Goal: Navigation & Orientation: Find specific page/section

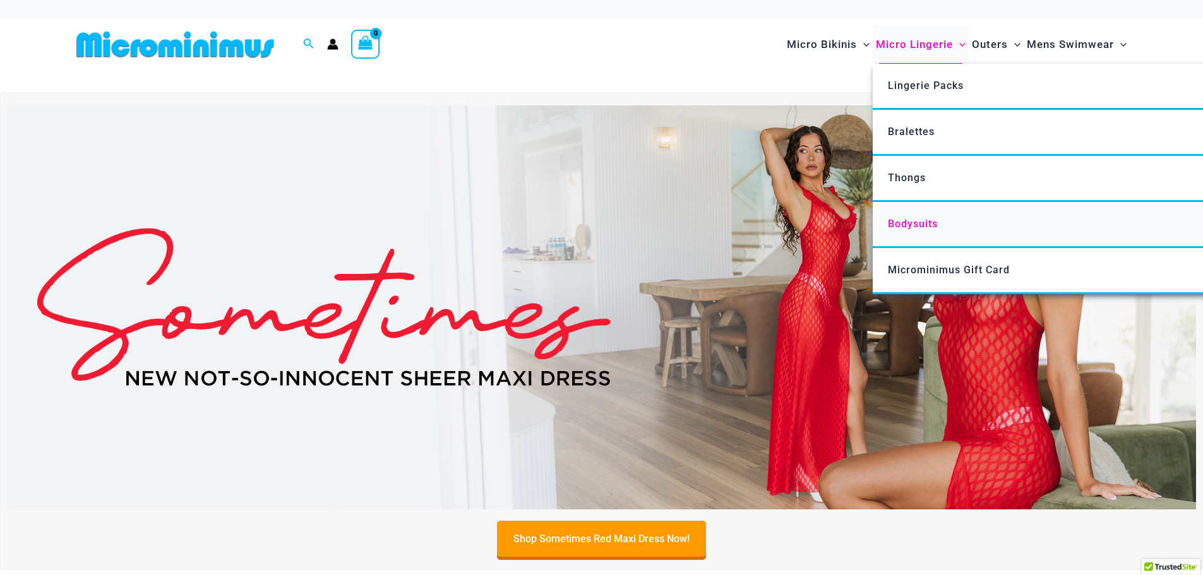
click at [902, 219] on span "Bodysuits" at bounding box center [913, 224] width 50 height 12
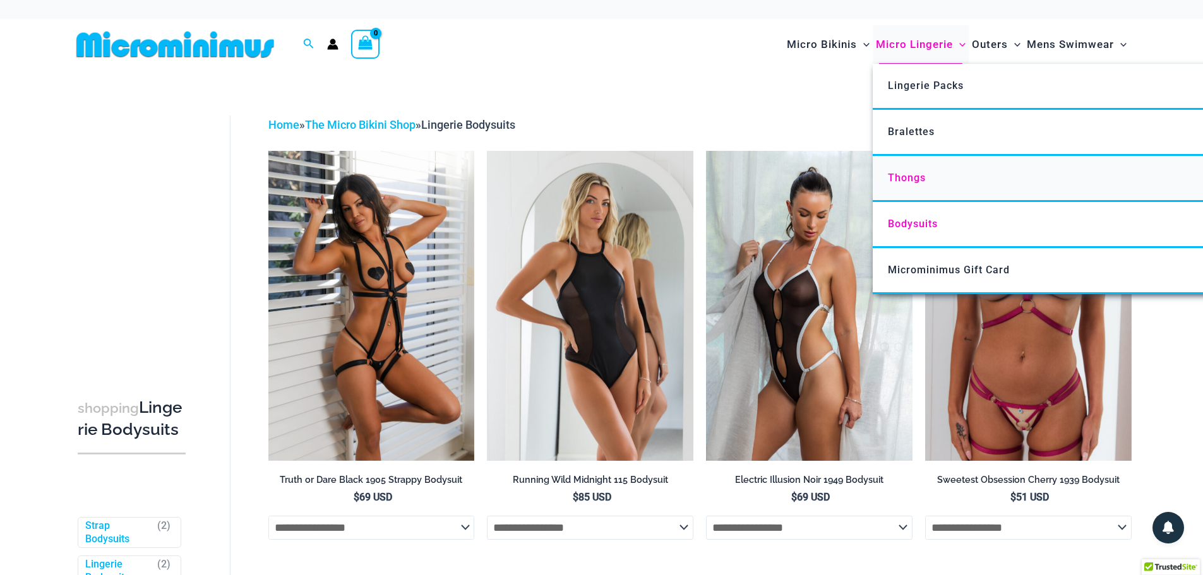
click at [922, 181] on span "Thongs" at bounding box center [907, 178] width 38 height 12
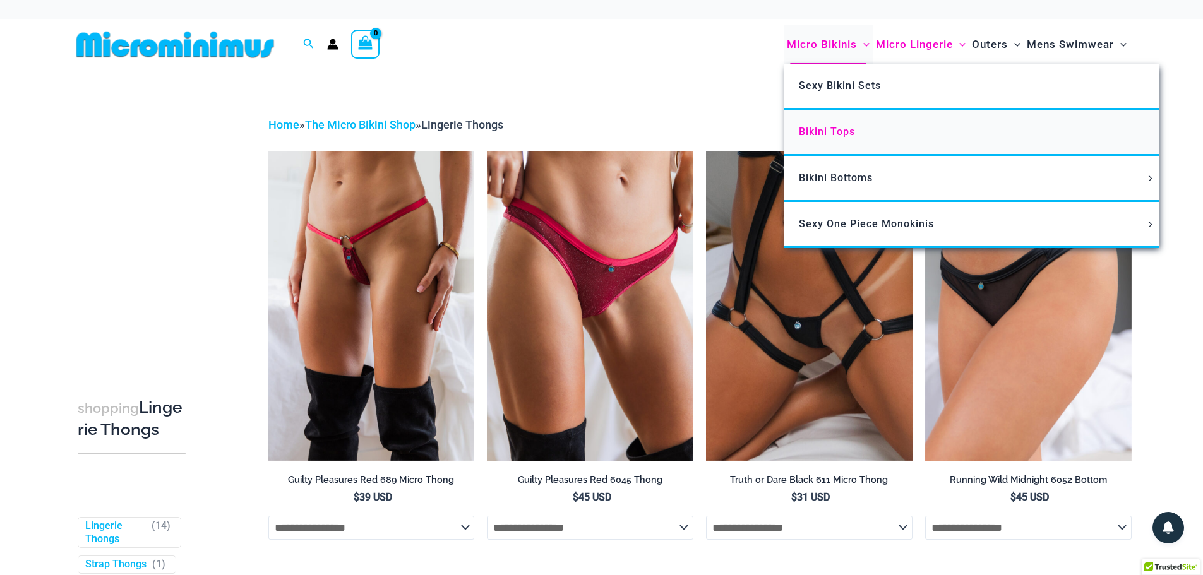
click at [825, 134] on span "Bikini Tops" at bounding box center [827, 132] width 56 height 12
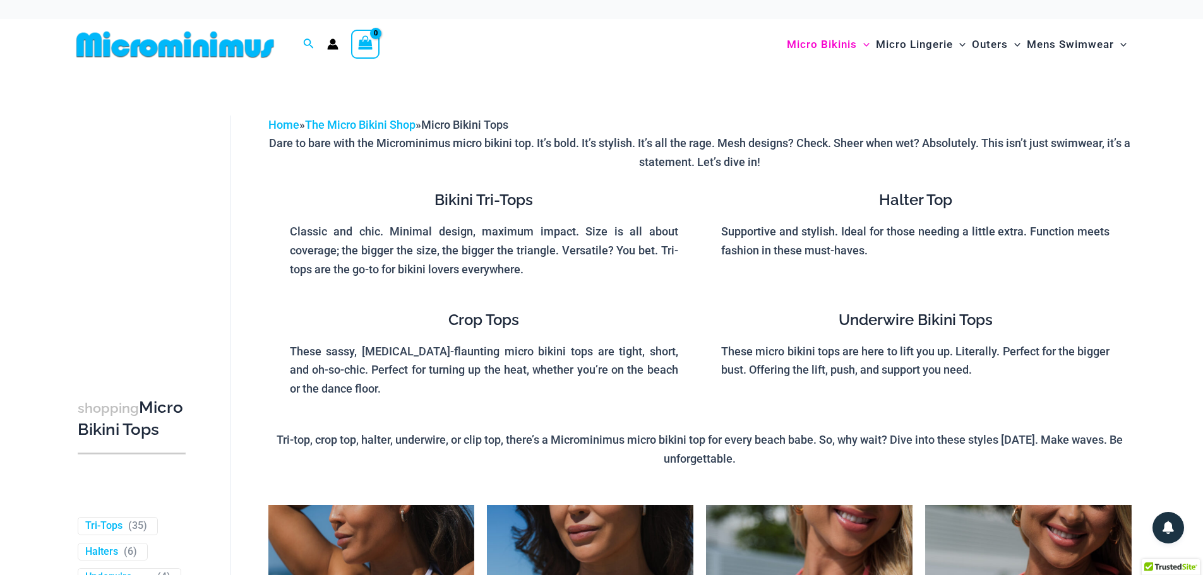
drag, startPoint x: 0, startPoint y: 0, endPoint x: 1194, endPoint y: 28, distance: 1194.2
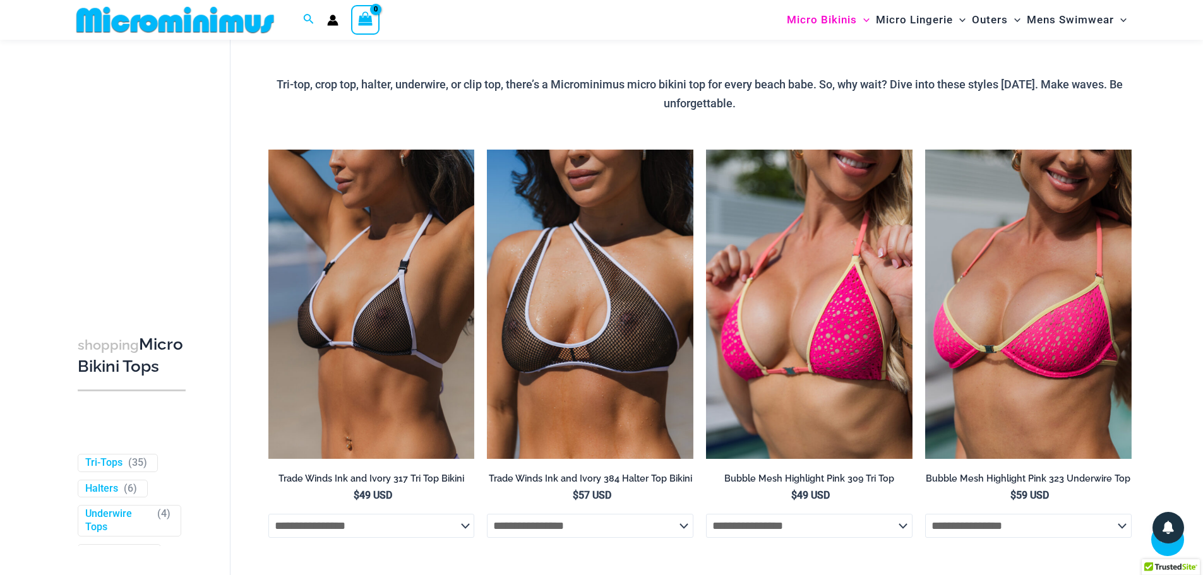
scroll to position [340, 0]
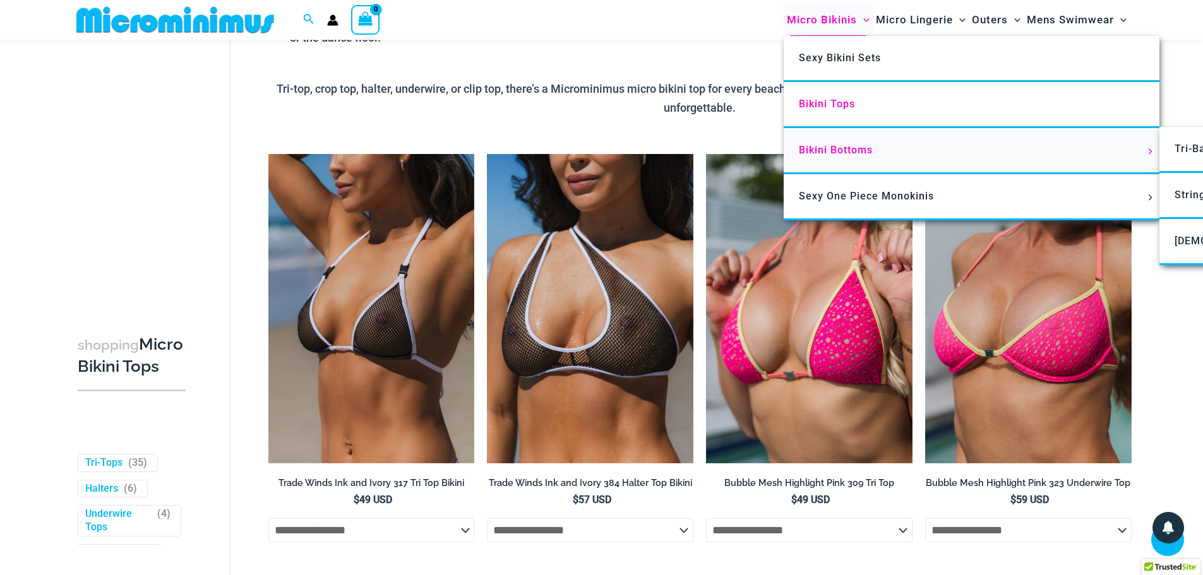
click at [830, 153] on span "Bikini Bottoms" at bounding box center [836, 150] width 74 height 12
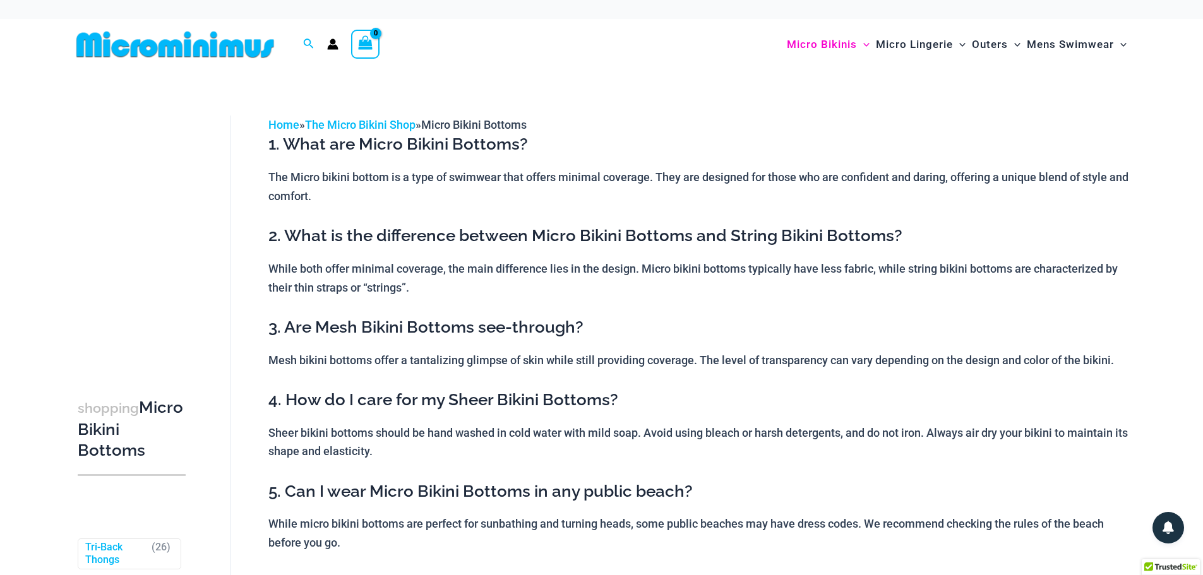
scroll to position [42, 0]
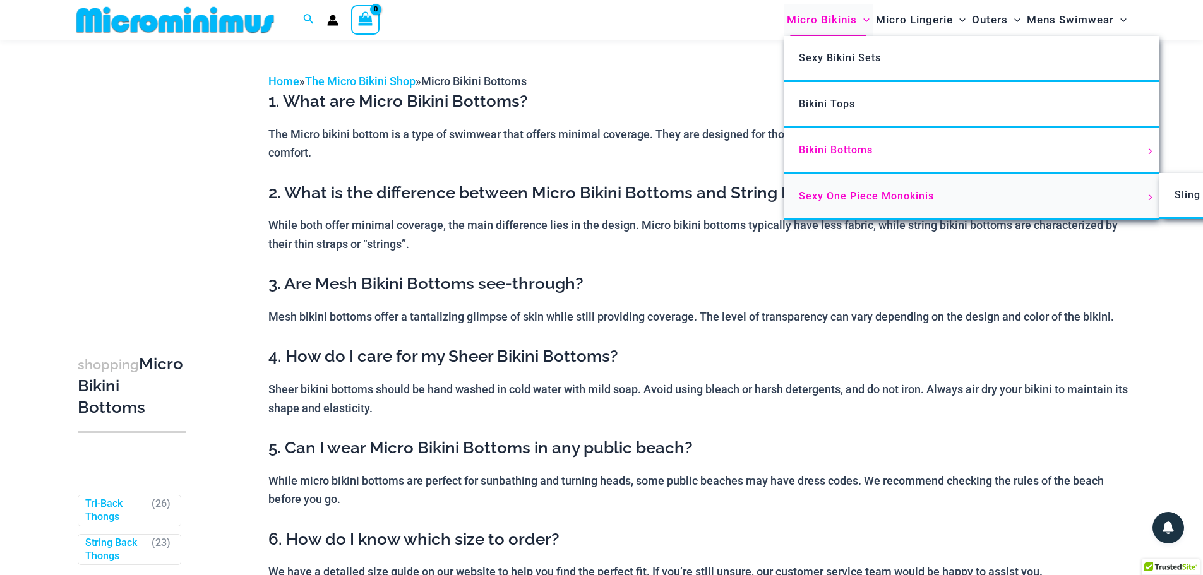
click at [856, 203] on link "Sexy One Piece Monokinis" at bounding box center [971, 197] width 376 height 46
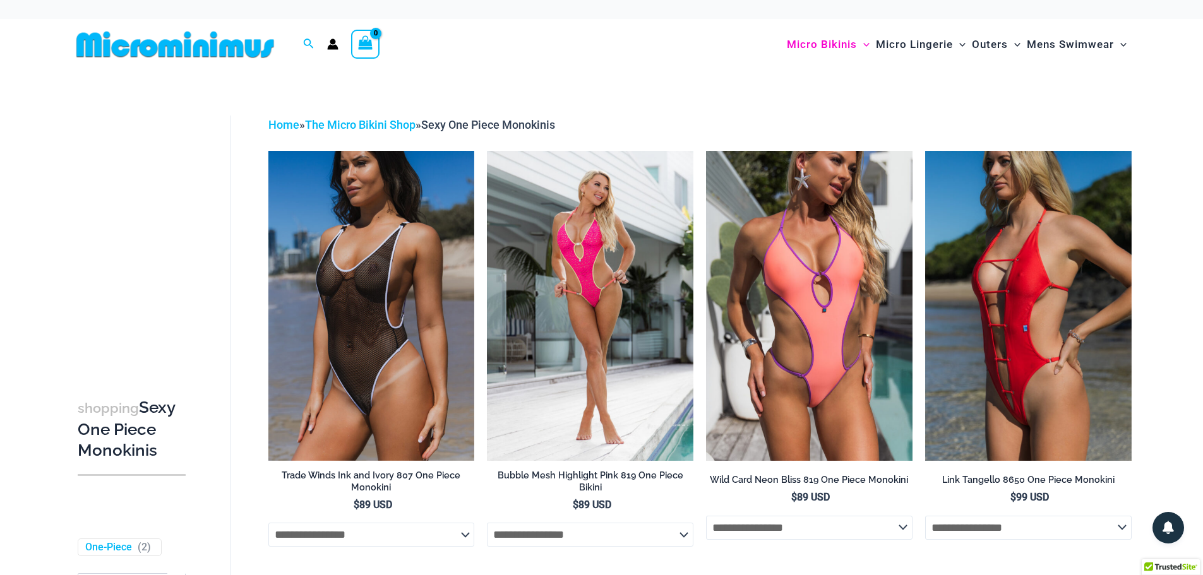
scroll to position [4, 0]
